Goal: Communication & Community: Participate in discussion

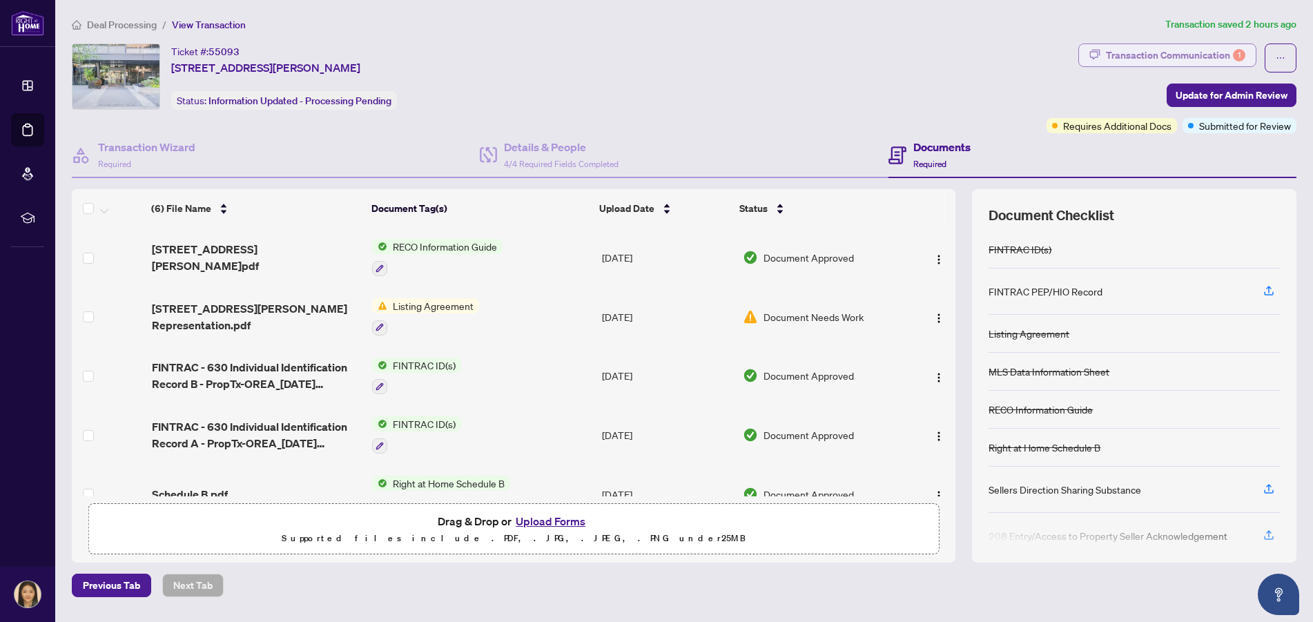
click at [1165, 48] on div "Transaction Communication 1" at bounding box center [1175, 55] width 139 height 22
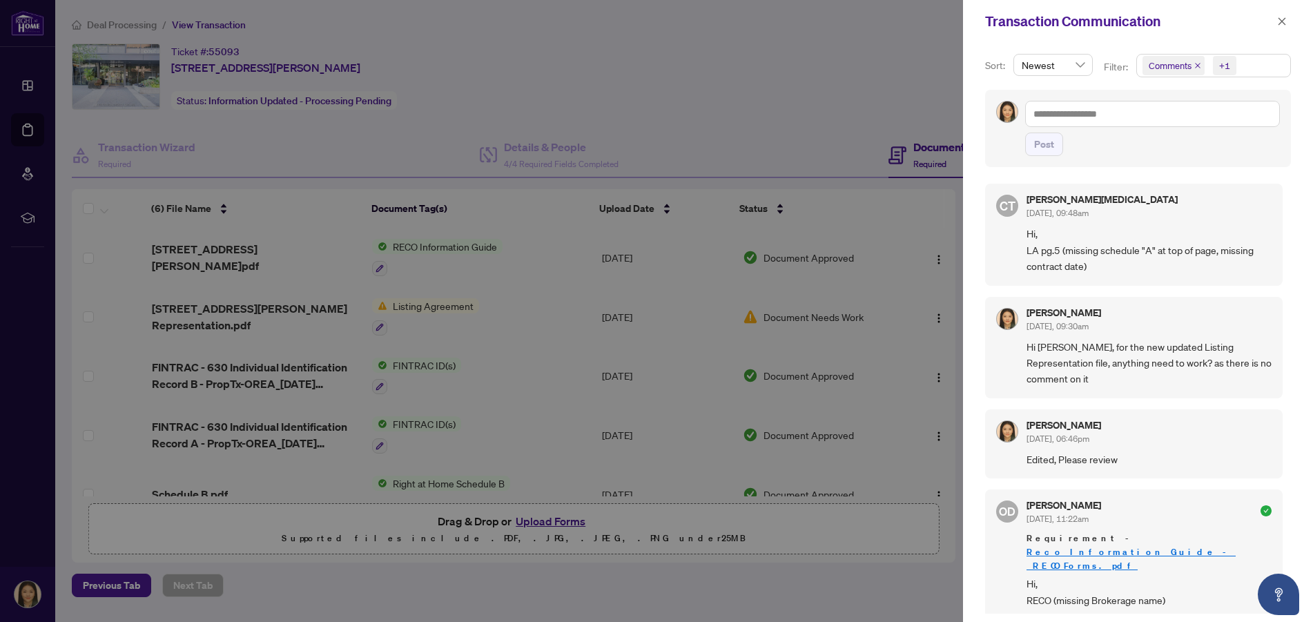
click at [818, 78] on div at bounding box center [656, 311] width 1313 height 622
click at [808, 78] on div at bounding box center [656, 311] width 1313 height 622
click at [279, 305] on div at bounding box center [656, 311] width 1313 height 622
click at [1278, 20] on icon "close" at bounding box center [1282, 22] width 10 height 10
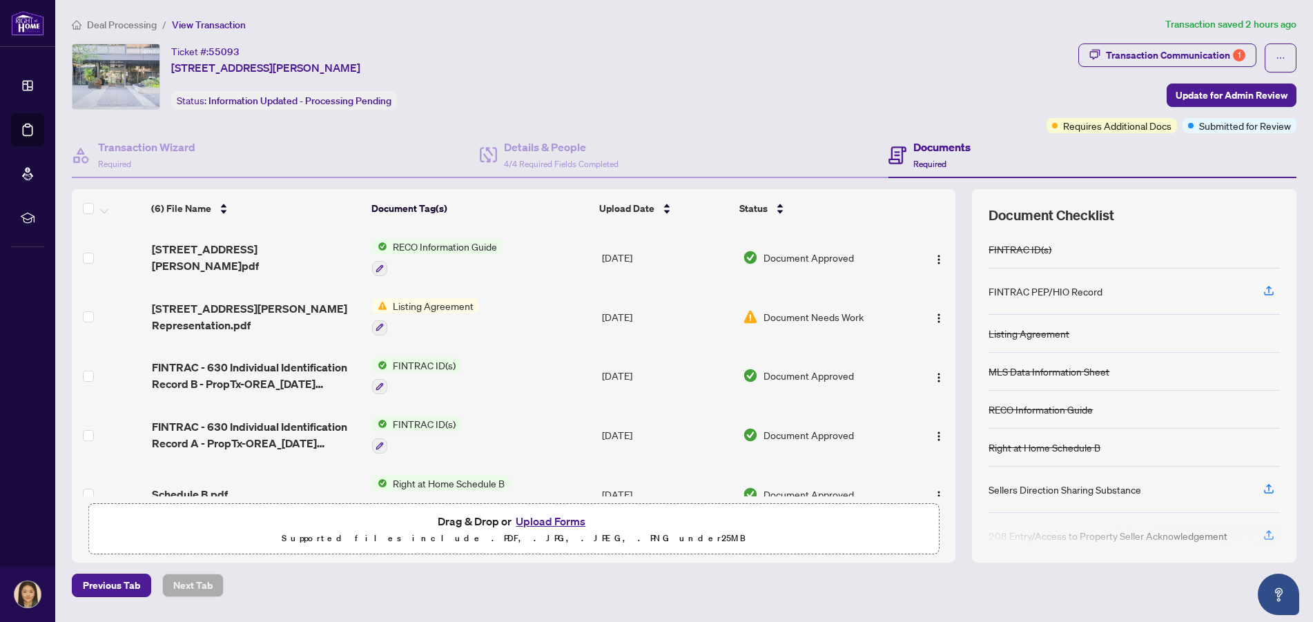
click at [450, 304] on span "Listing Agreement" at bounding box center [433, 305] width 92 height 15
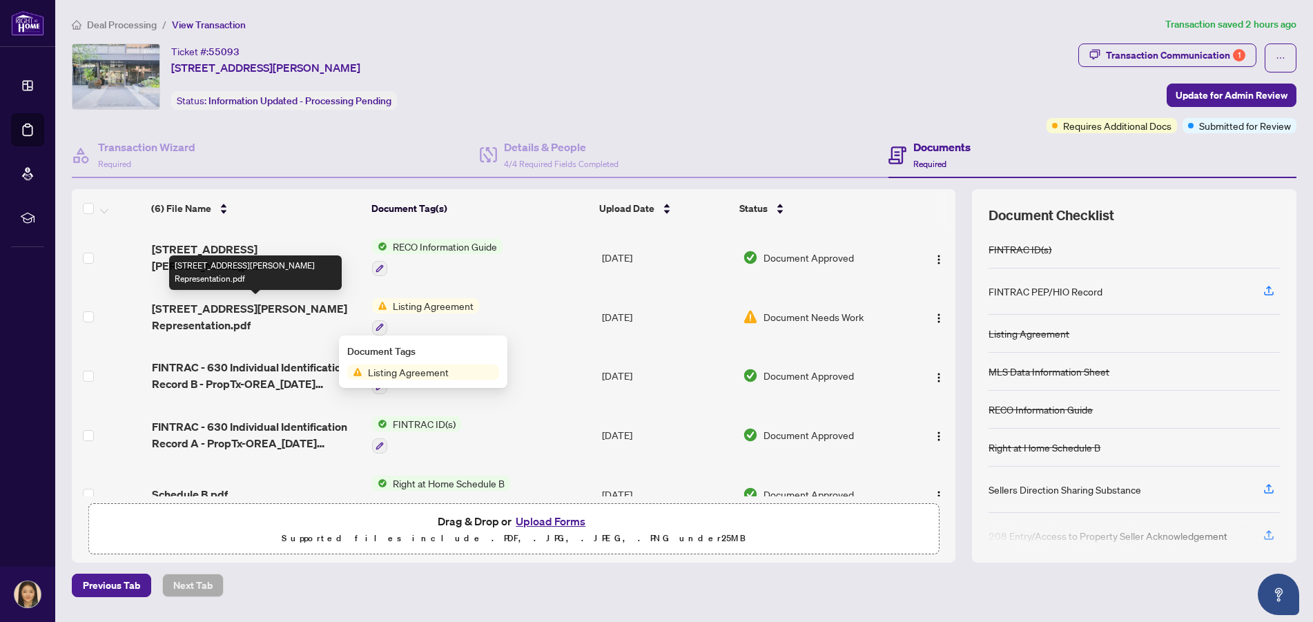
click at [306, 322] on span "[STREET_ADDRESS][PERSON_NAME] Representation.pdf" at bounding box center [257, 316] width 210 height 33
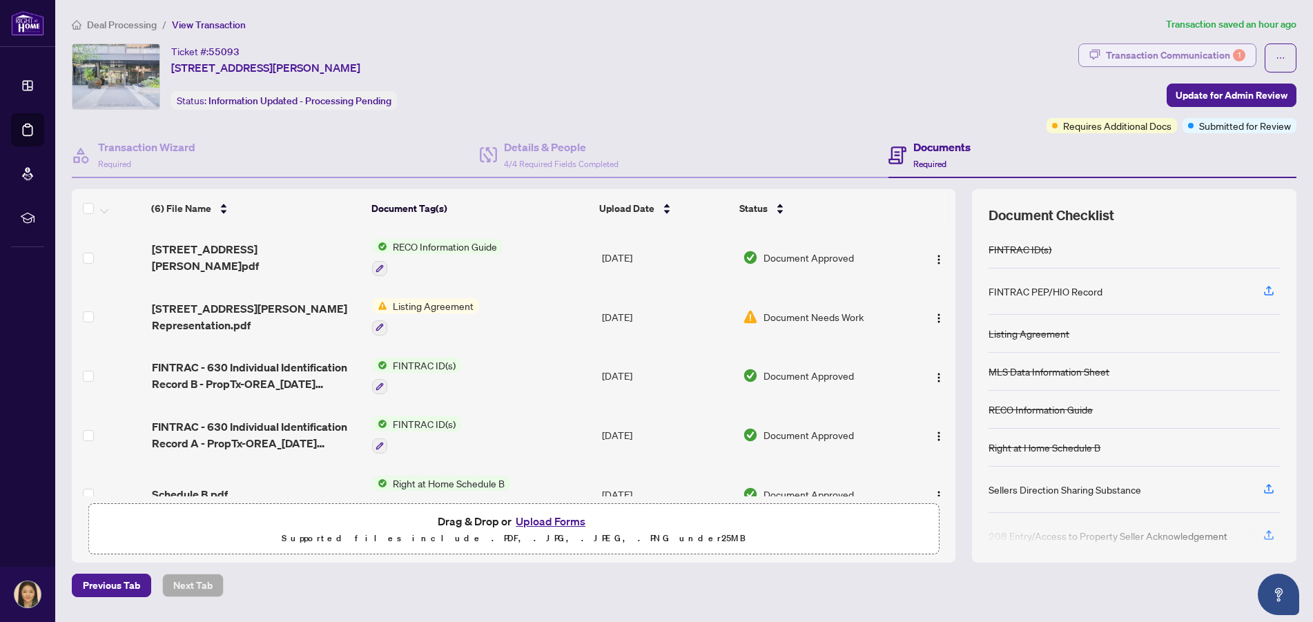
click at [1216, 51] on div "Transaction Communication 1" at bounding box center [1175, 55] width 139 height 22
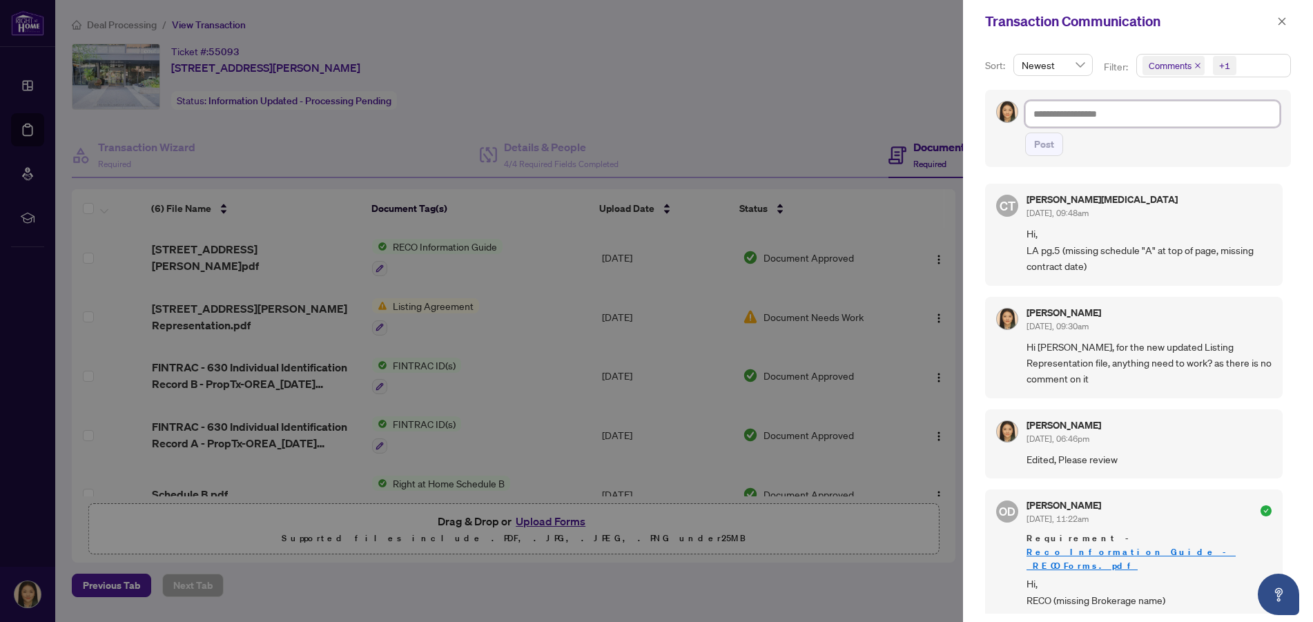
click at [1071, 113] on textarea at bounding box center [1152, 114] width 255 height 26
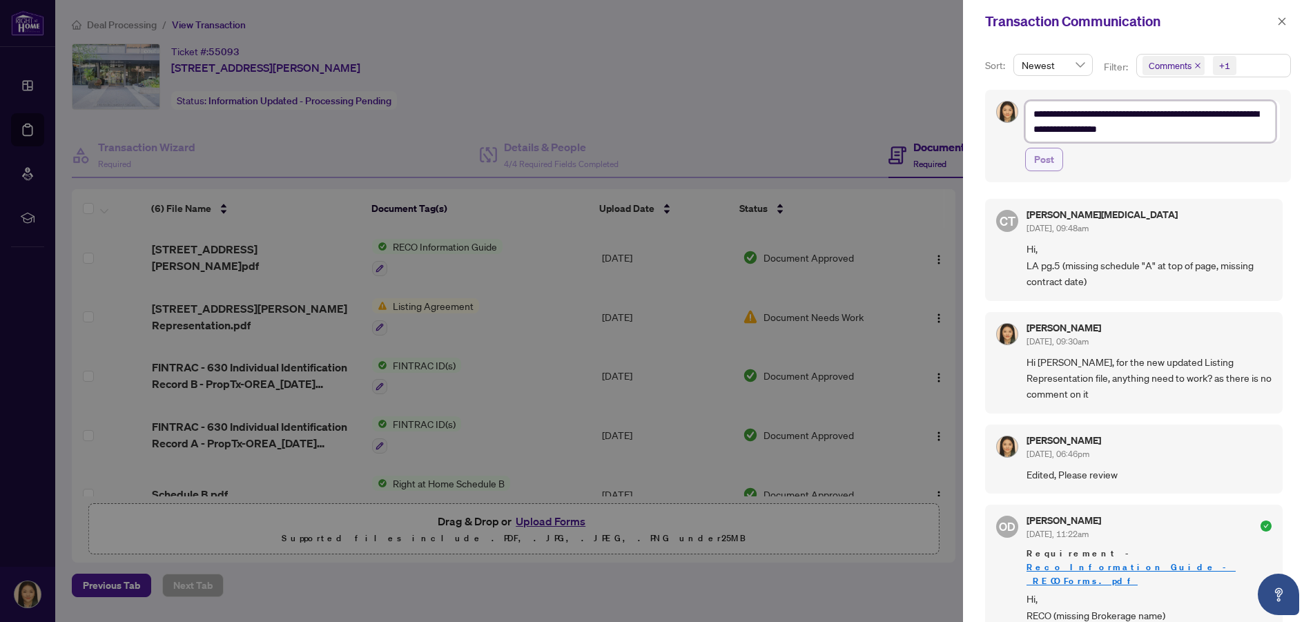
type textarea "**********"
click at [1038, 155] on span "Post" at bounding box center [1044, 159] width 20 height 22
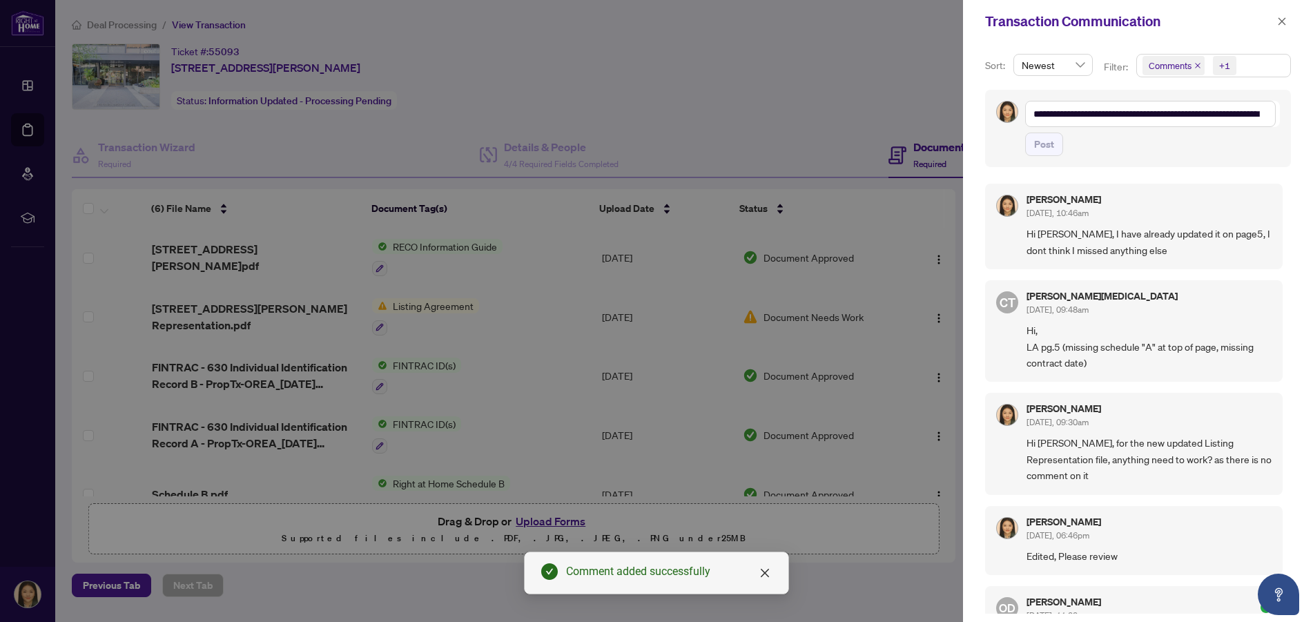
click at [698, 50] on div at bounding box center [656, 311] width 1313 height 622
click at [765, 573] on icon "close" at bounding box center [765, 573] width 8 height 8
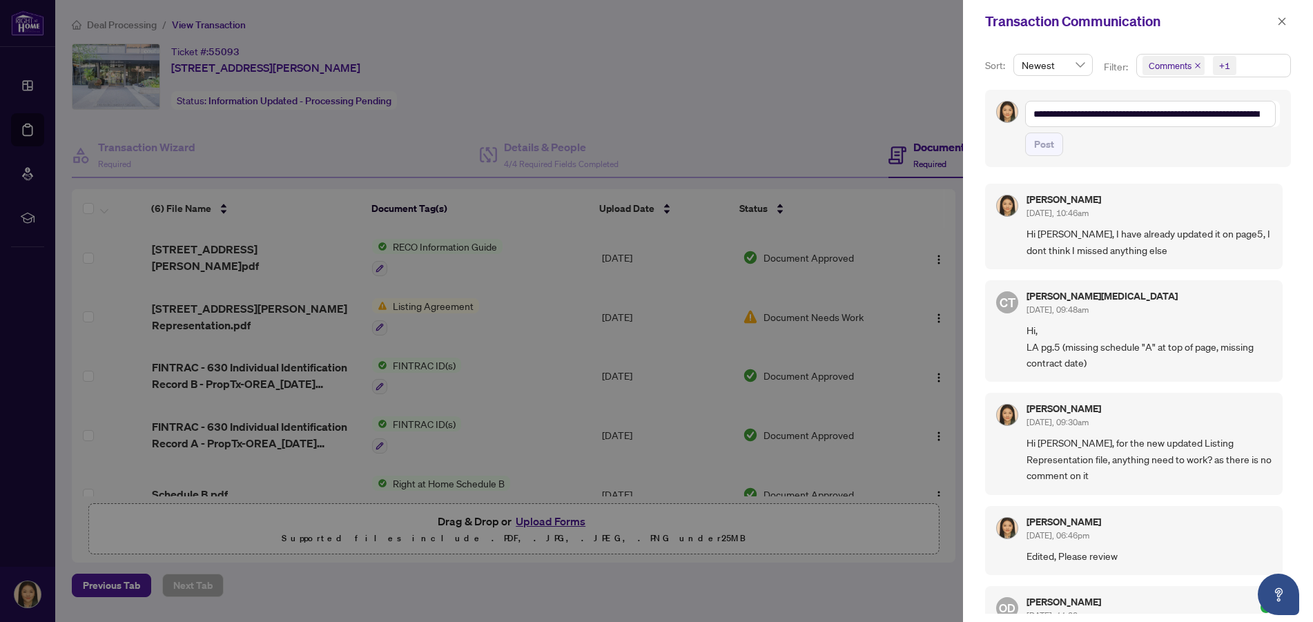
click at [674, 82] on div at bounding box center [656, 311] width 1313 height 622
click at [1277, 21] on icon "close" at bounding box center [1282, 22] width 10 height 10
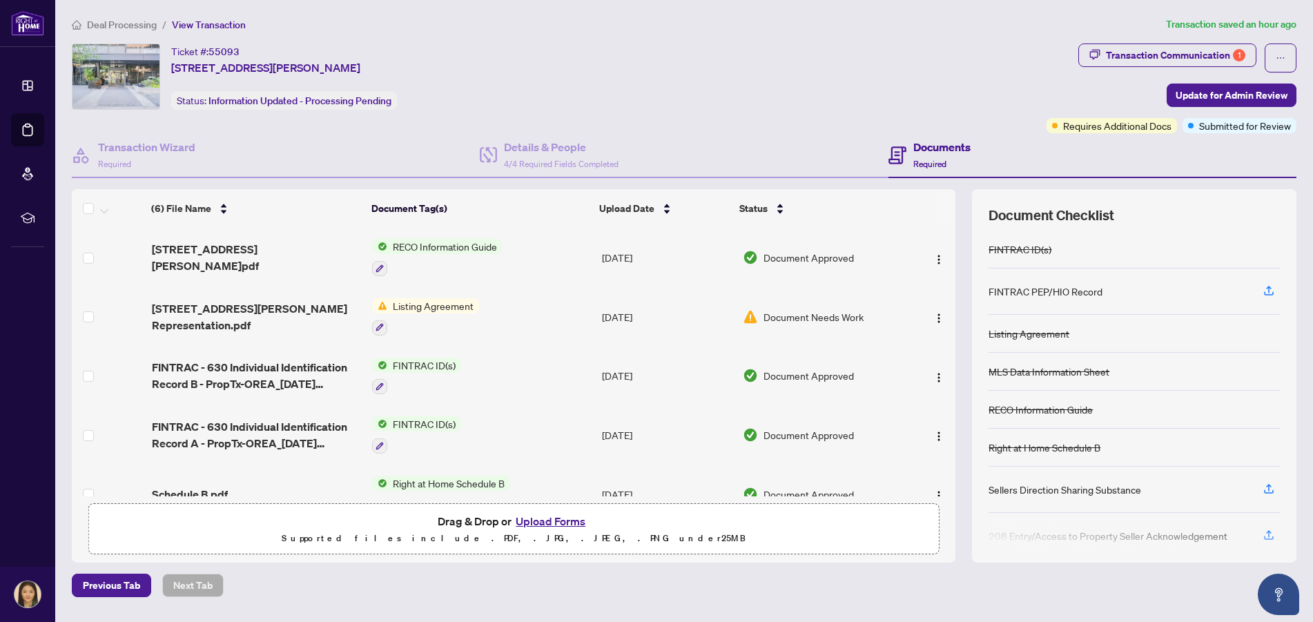
click at [843, 102] on div "Ticket #: 55093 [STREET_ADDRESS][PERSON_NAME] Status: Information Updated - Pro…" at bounding box center [556, 76] width 969 height 66
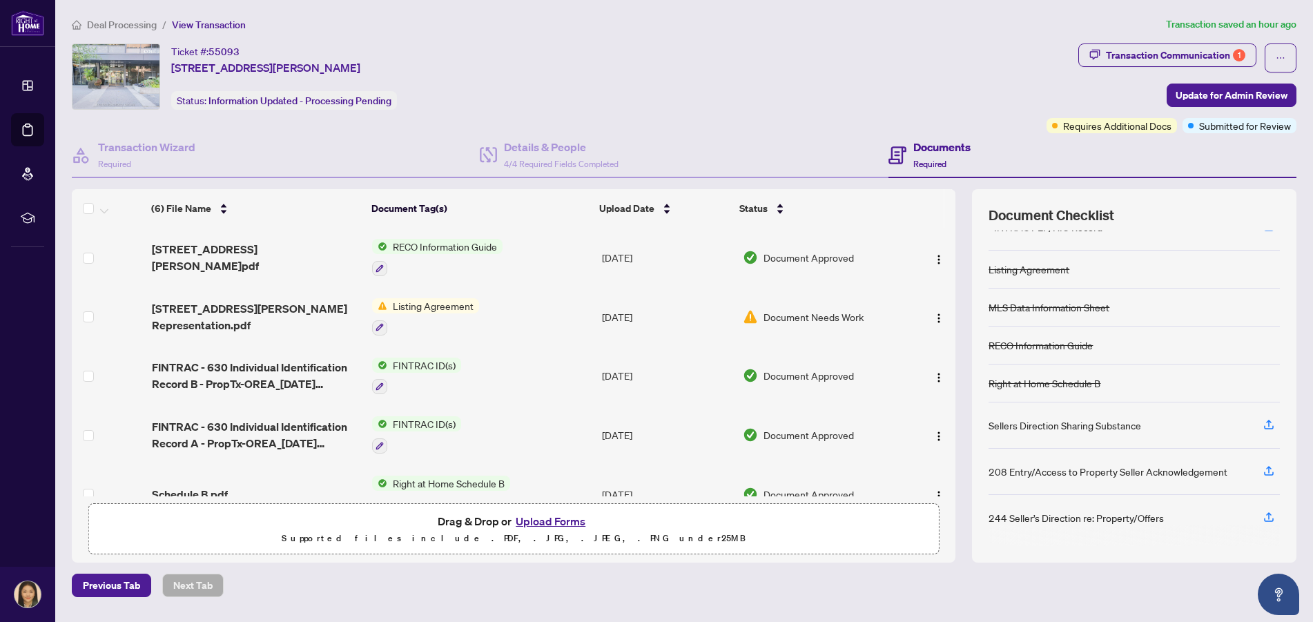
click at [781, 114] on div "Ticket #: 55093 [STREET_ADDRESS][PERSON_NAME] Status: Information Updated - Pro…" at bounding box center [556, 88] width 975 height 90
click at [1173, 60] on div "Transaction Communication 1" at bounding box center [1175, 55] width 139 height 22
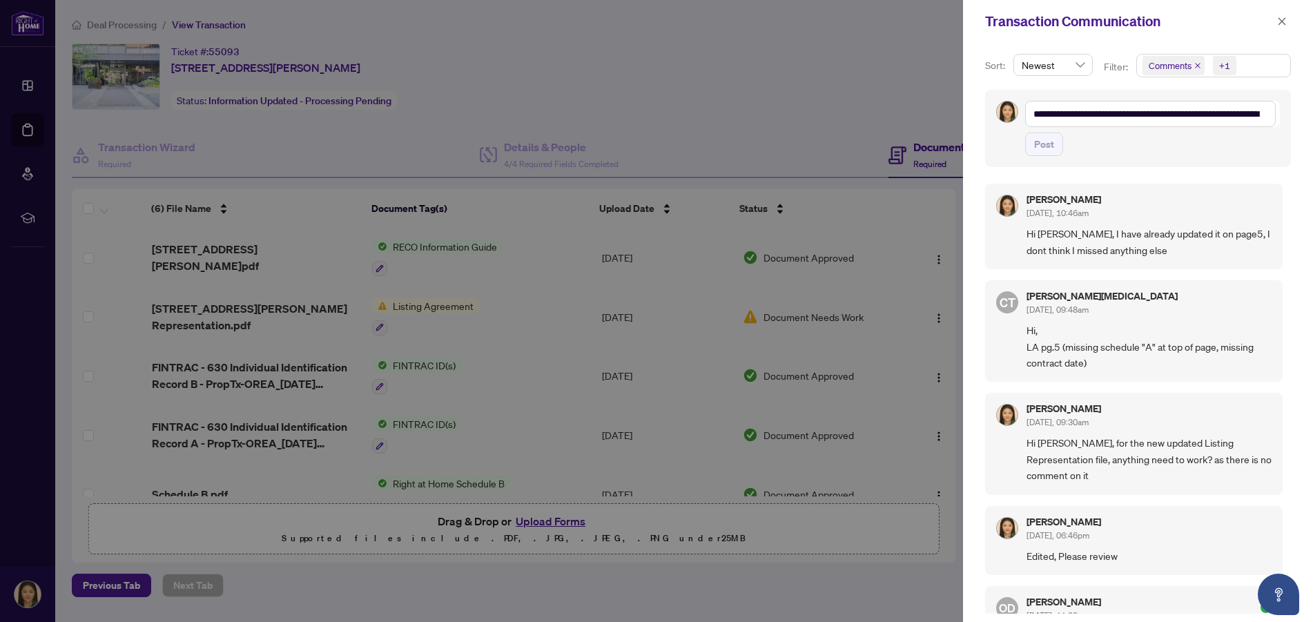
click at [837, 124] on div at bounding box center [656, 311] width 1313 height 622
click at [408, 302] on div at bounding box center [656, 311] width 1313 height 622
click at [1280, 19] on icon "close" at bounding box center [1282, 21] width 8 height 8
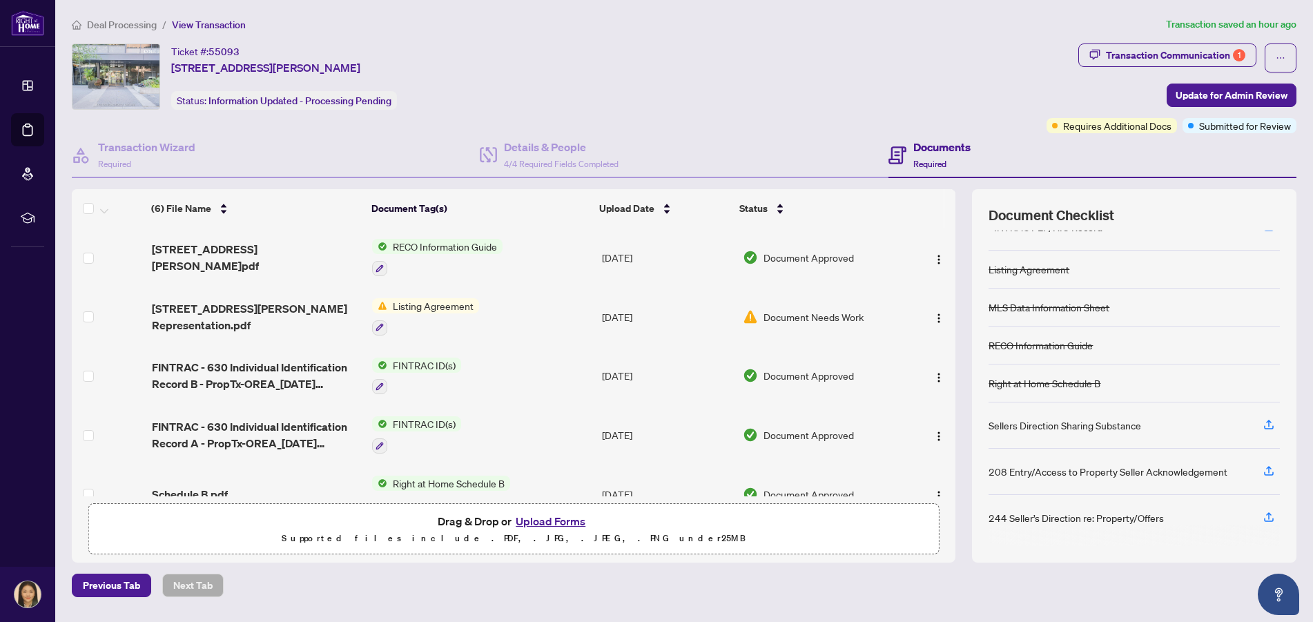
click at [434, 308] on span "Listing Agreement" at bounding box center [433, 305] width 92 height 15
click at [400, 372] on span "Listing Agreement" at bounding box center [408, 371] width 92 height 15
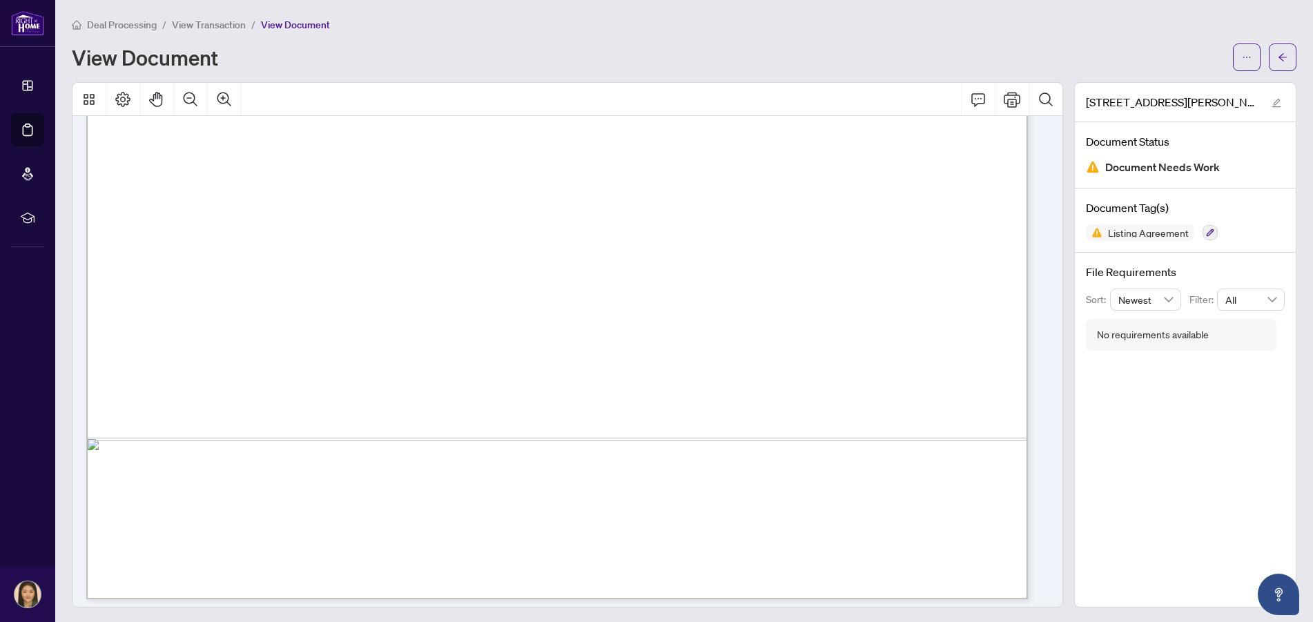
scroll to position [5752, 0]
